Goal: Check status: Check status

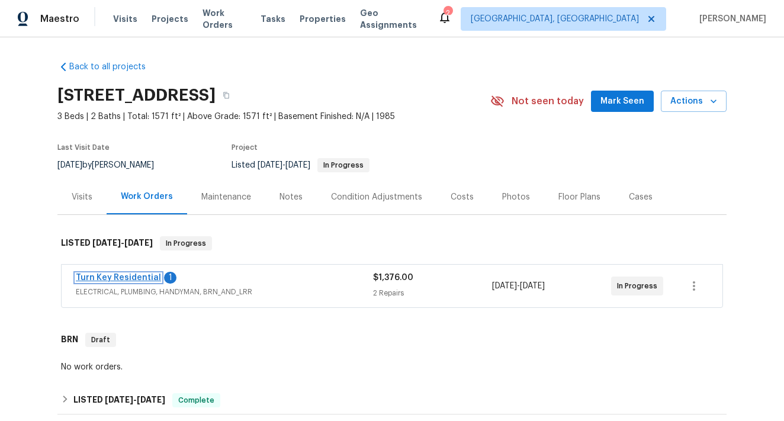
click at [131, 276] on link "Turn Key Residential" at bounding box center [118, 278] width 85 height 8
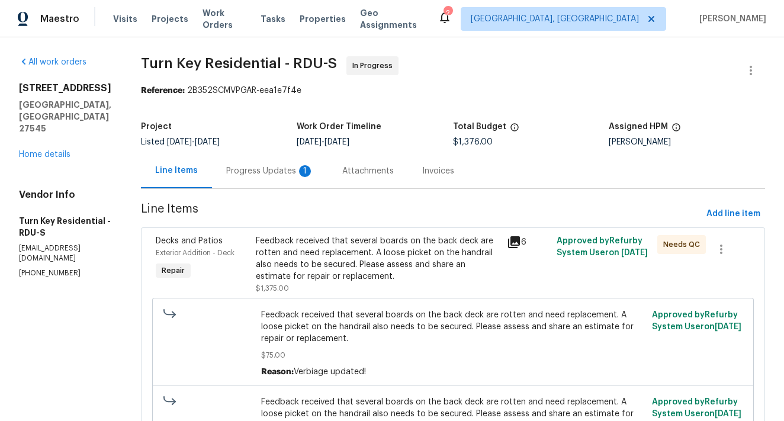
click at [278, 168] on div "Progress Updates 1" at bounding box center [270, 171] width 88 height 12
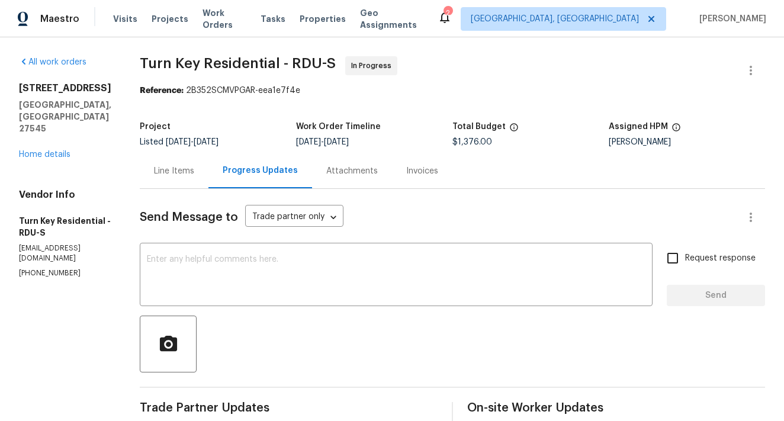
click at [371, 169] on div "Attachments" at bounding box center [352, 171] width 52 height 12
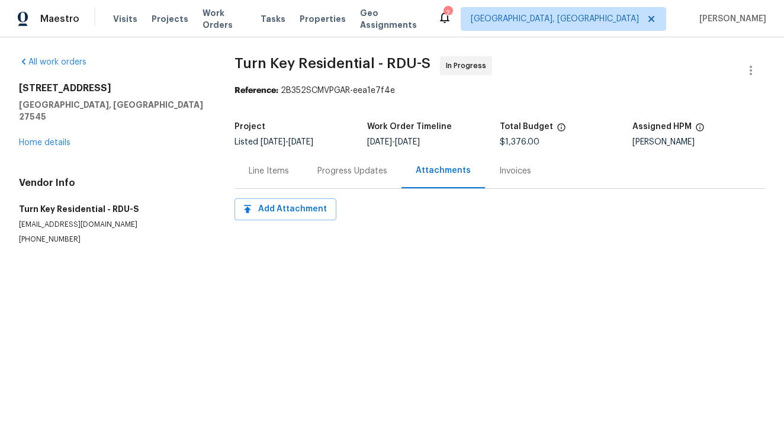
click at [500, 173] on div "Invoices" at bounding box center [515, 171] width 32 height 12
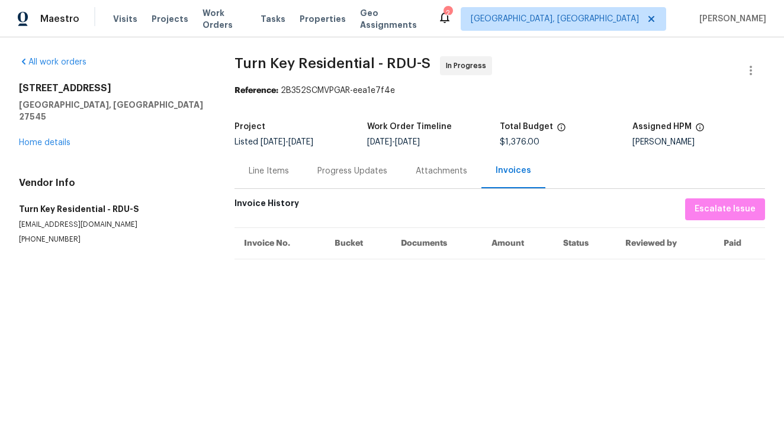
click at [362, 171] on div "Progress Updates" at bounding box center [352, 171] width 70 height 12
